Goal: Find specific fact: Find contact information

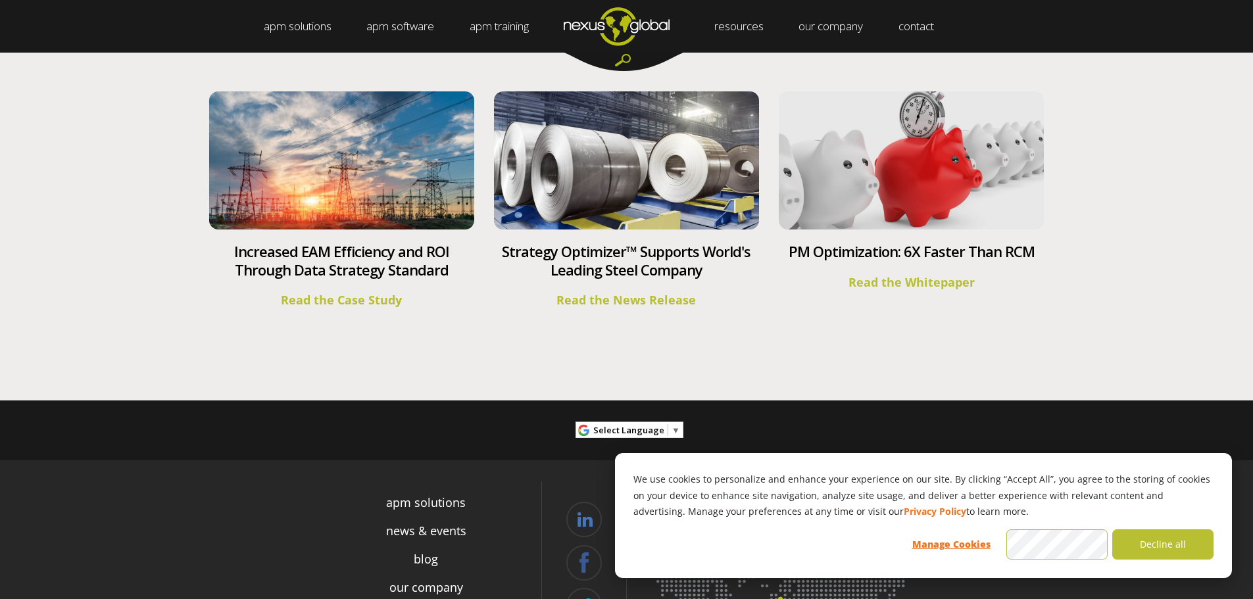
scroll to position [4882, 0]
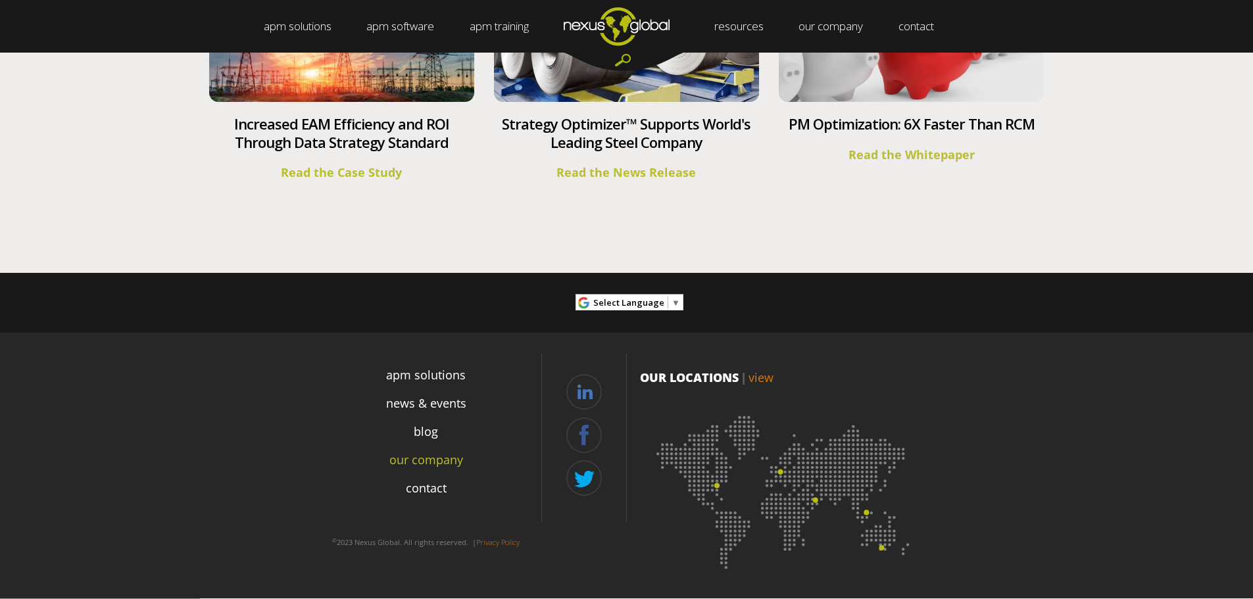
click at [447, 458] on link "our company" at bounding box center [426, 460] width 74 height 18
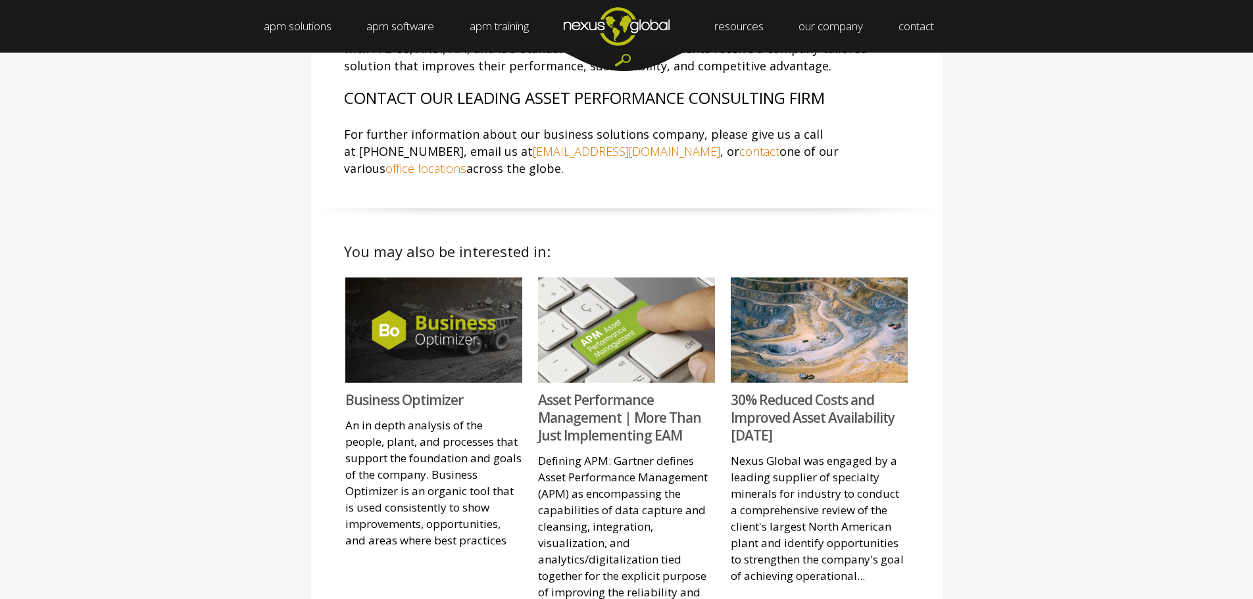
scroll to position [789, 0]
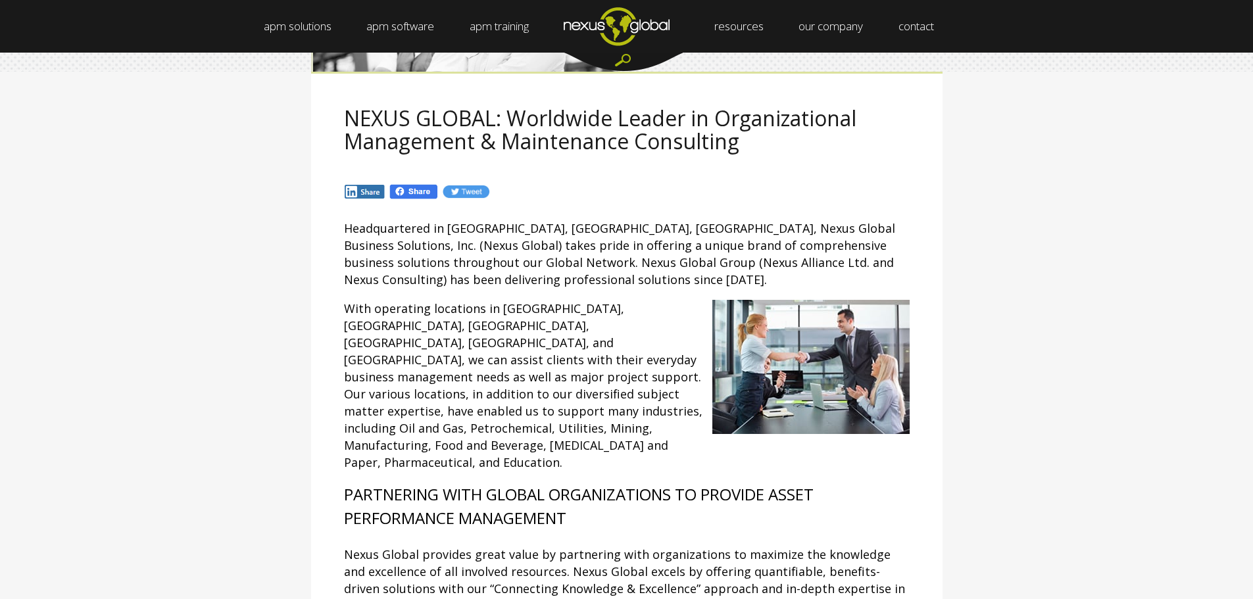
scroll to position [0, 0]
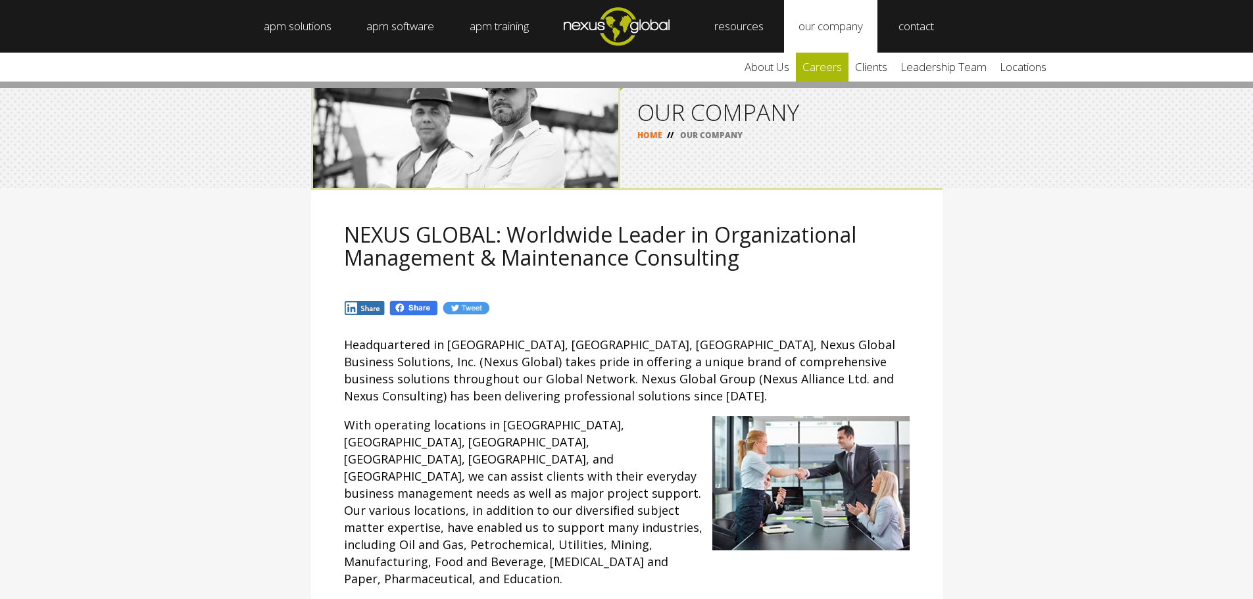
click at [839, 64] on link "careers" at bounding box center [822, 67] width 53 height 29
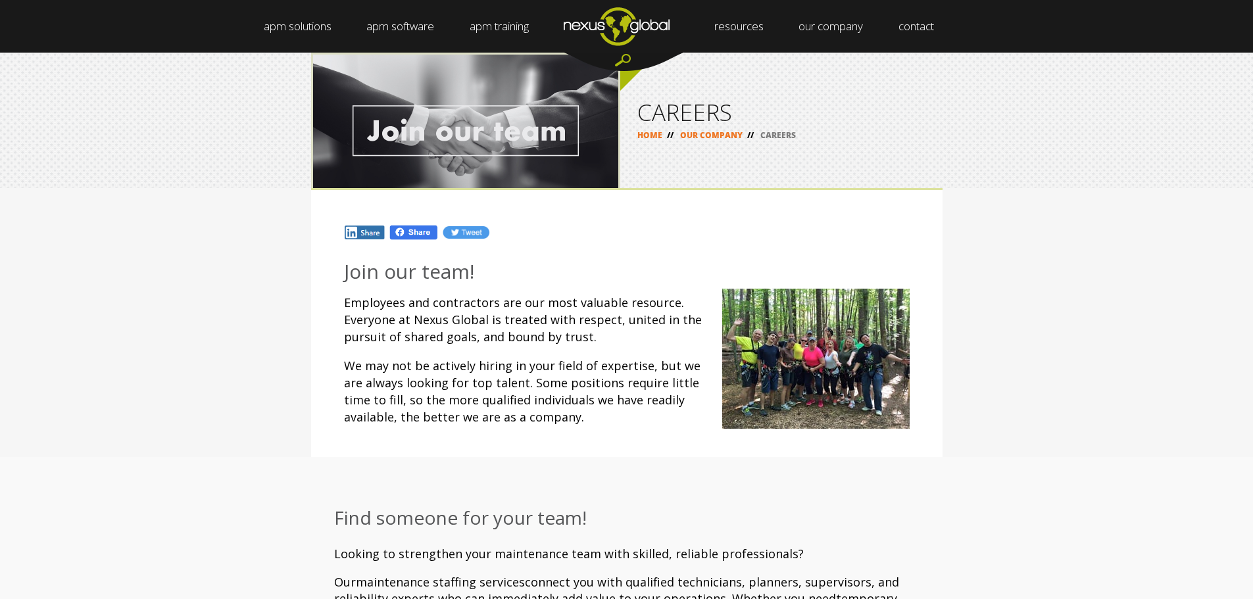
click at [489, 134] on div at bounding box center [465, 121] width 309 height 136
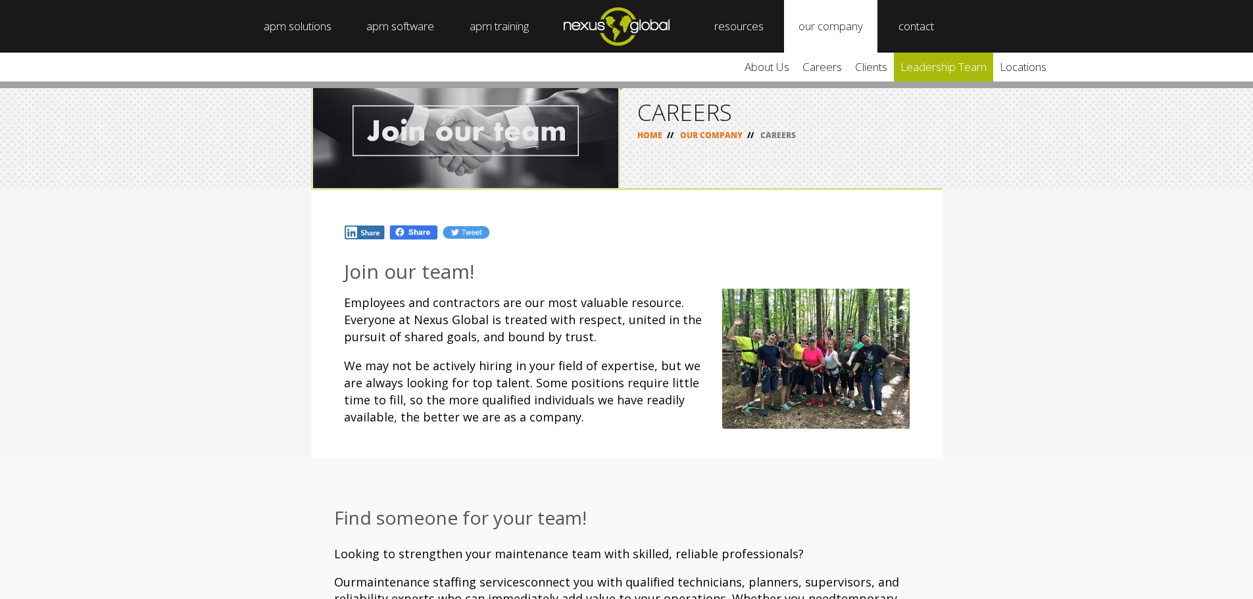
click at [920, 73] on link "leadership team" at bounding box center [943, 67] width 99 height 29
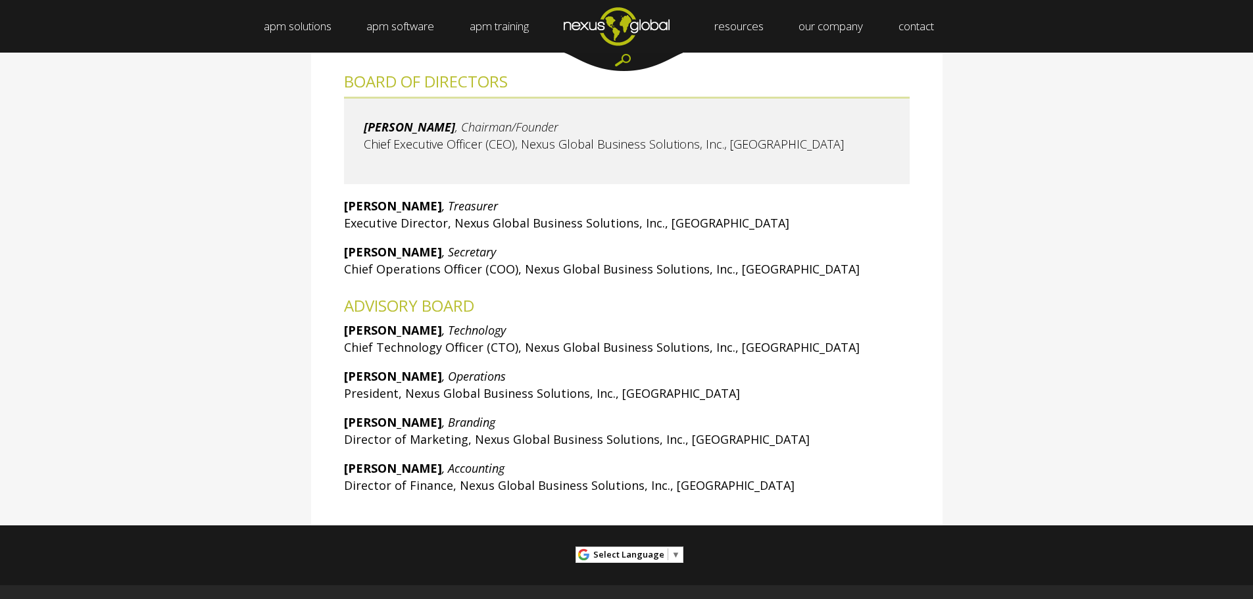
scroll to position [263, 0]
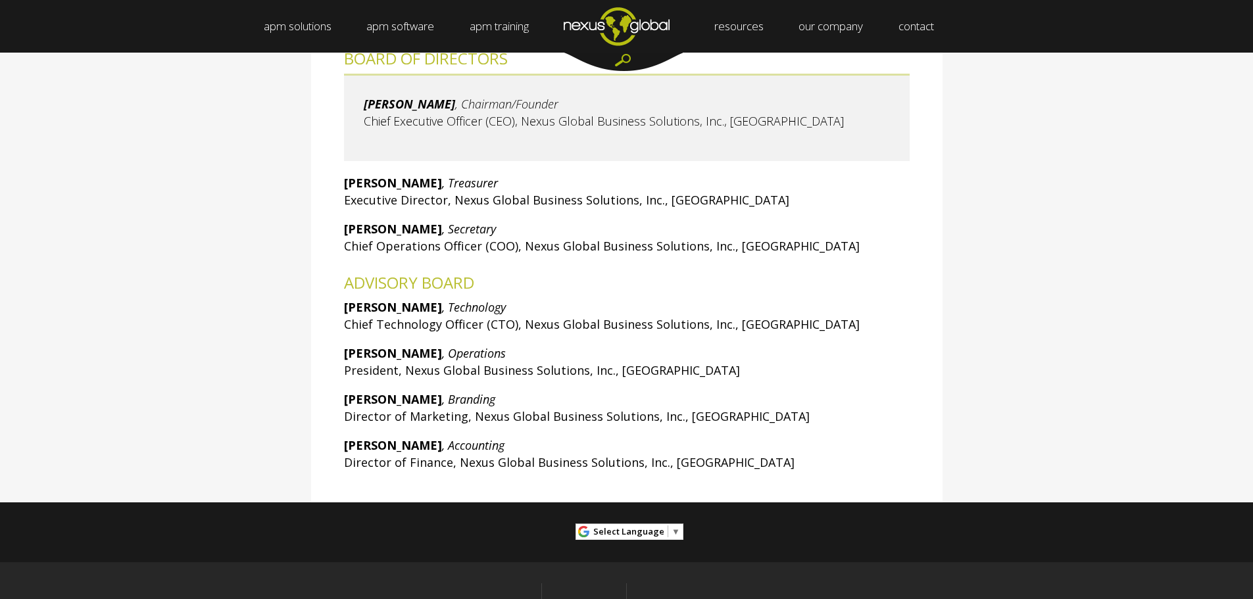
drag, startPoint x: 437, startPoint y: 443, endPoint x: 339, endPoint y: 443, distance: 98.7
click at [341, 443] on div "BOARD OF DIRECTORS Larry Olson , Chairman/Founder Chief Executive Officer (CEO)…" at bounding box center [626, 266] width 631 height 472
copy strong "Lynn Henderson"
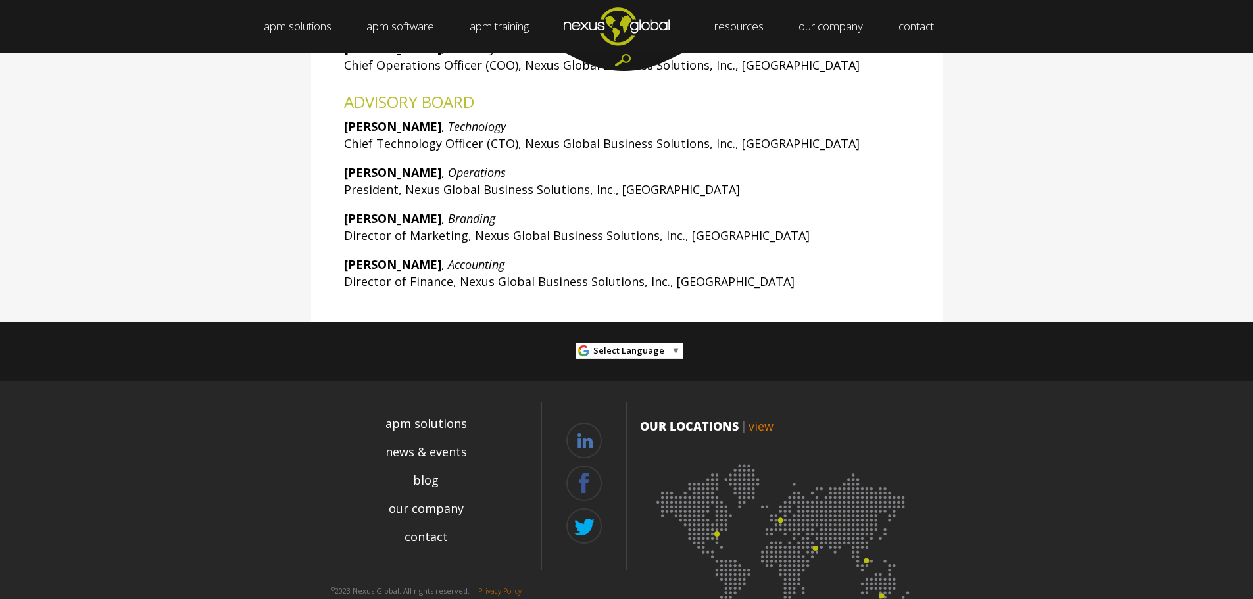
scroll to position [491, 0]
